Goal: Information Seeking & Learning: Find specific fact

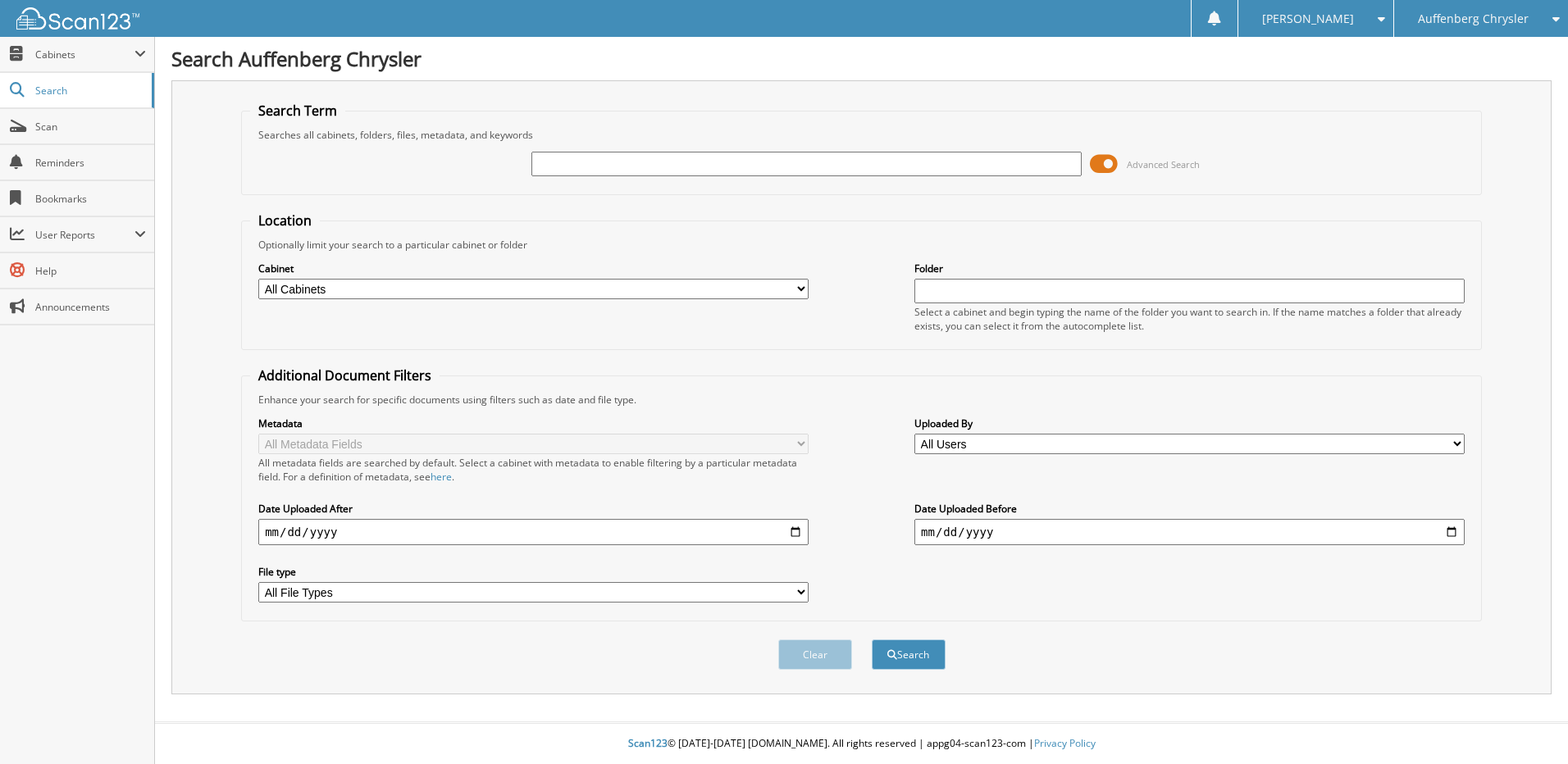
click at [689, 165] on input "text" at bounding box center [806, 163] width 550 height 24
type input "260638"
click at [872, 640] on button "Search" at bounding box center [908, 655] width 73 height 30
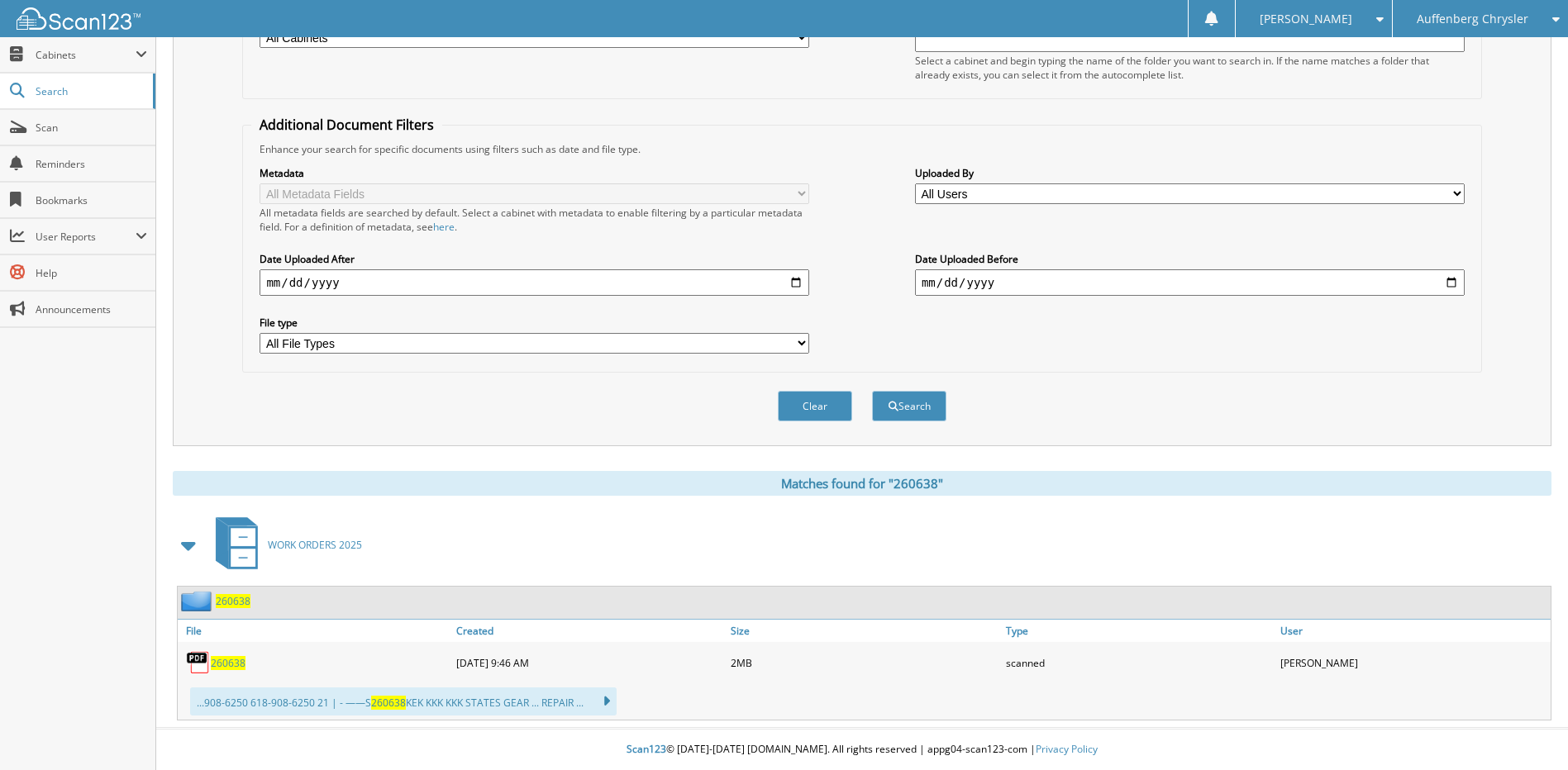
click at [237, 665] on span "260638" at bounding box center [228, 663] width 34 height 14
